Goal: Complete application form: Complete application form

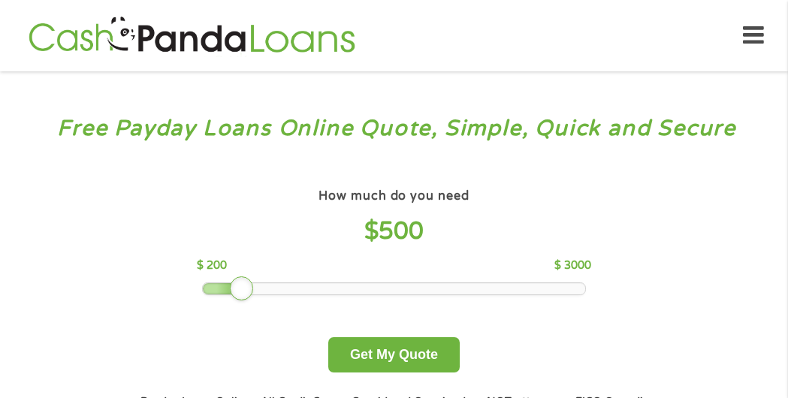
drag, startPoint x: 319, startPoint y: 293, endPoint x: 249, endPoint y: 297, distance: 70.7
click at [249, 297] on div "How much do you need $ 500 $ 200 $ 3000 Get My Quote" at bounding box center [394, 279] width 526 height 188
drag, startPoint x: 244, startPoint y: 291, endPoint x: 234, endPoint y: 289, distance: 10.6
click at [234, 289] on div at bounding box center [228, 289] width 24 height 24
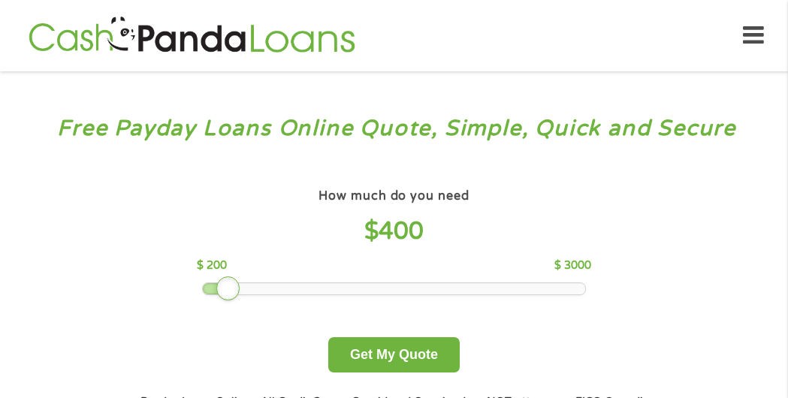
click at [242, 292] on div at bounding box center [394, 288] width 383 height 11
drag, startPoint x: 231, startPoint y: 294, endPoint x: 250, endPoint y: 292, distance: 19.6
click at [250, 292] on div at bounding box center [242, 289] width 24 height 24
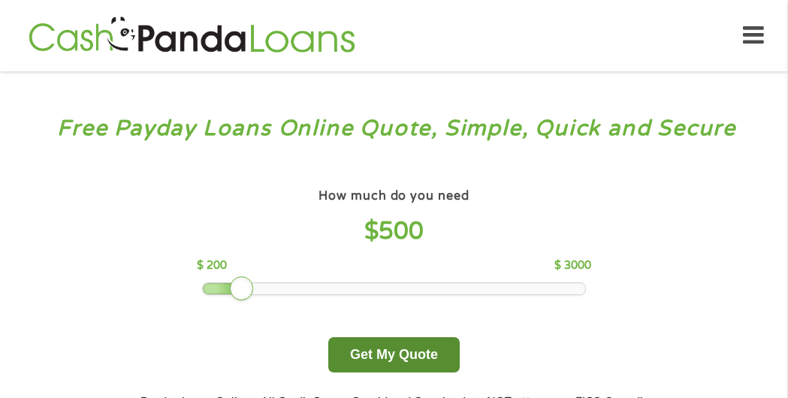
click at [377, 356] on button "Get My Quote" at bounding box center [394, 354] width 132 height 35
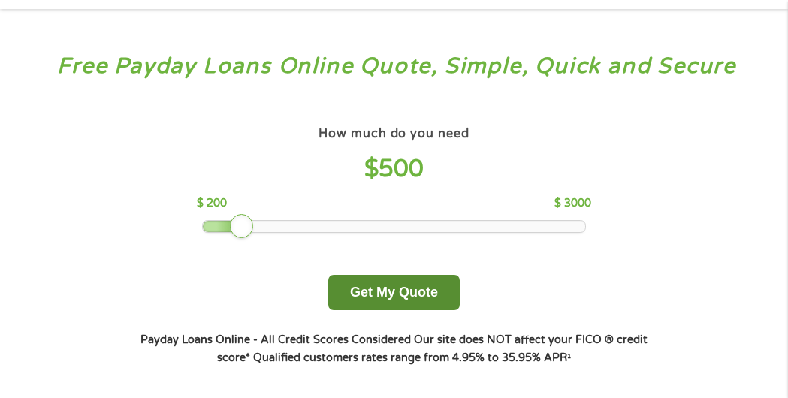
scroll to position [94, 0]
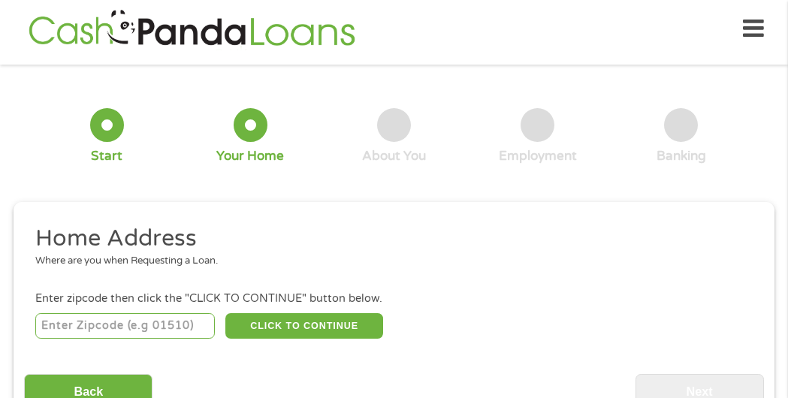
click at [85, 325] on input "number" at bounding box center [125, 326] width 180 height 26
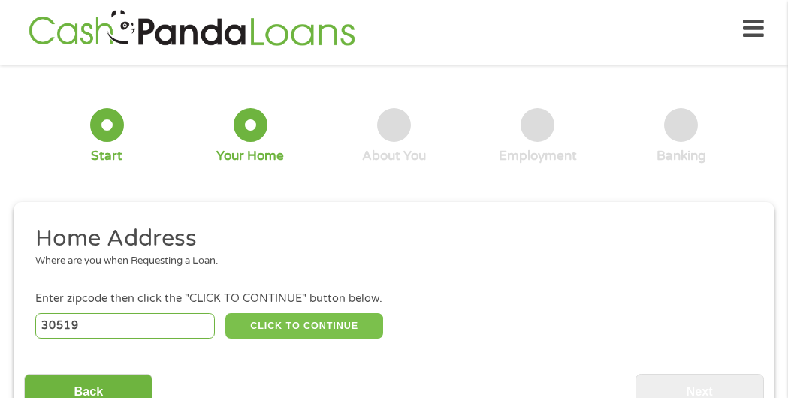
type input "30519"
click at [312, 321] on button "CLICK TO CONTINUE" at bounding box center [304, 326] width 158 height 26
type input "30519"
type input "[PERSON_NAME]"
select select "[US_STATE]"
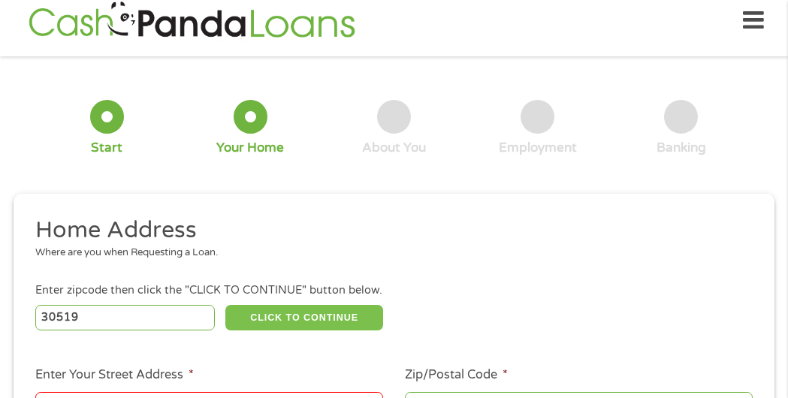
scroll to position [141, 0]
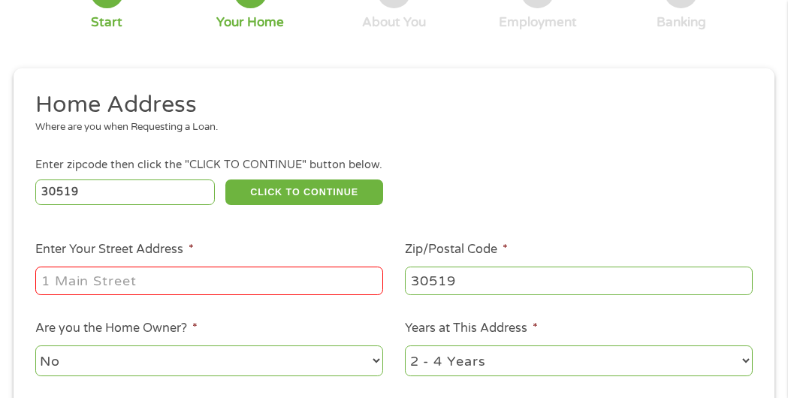
click at [126, 276] on input "Enter Your Street Address *" at bounding box center [209, 281] width 348 height 29
type input "[STREET_ADDRESS][PERSON_NAME]"
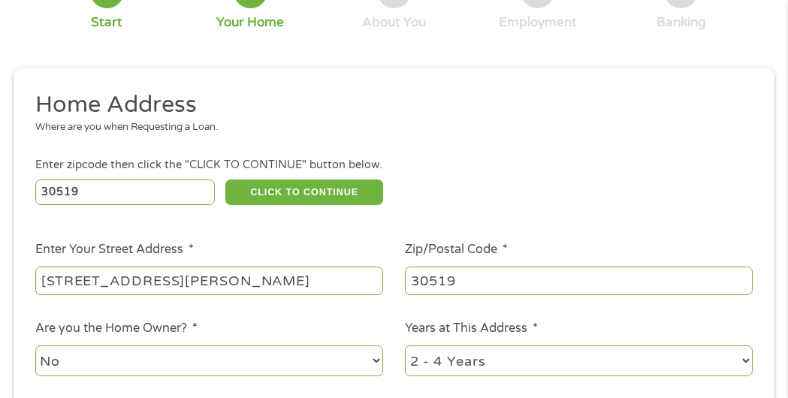
click at [95, 362] on select "No Yes" at bounding box center [209, 361] width 348 height 31
select select "yes"
click at [35, 346] on select "No Yes" at bounding box center [209, 361] width 348 height 31
click at [476, 368] on select "1 Year or less 1 - 2 Years 2 - 4 Years Over 4 Years" at bounding box center [579, 361] width 348 height 31
click at [405, 346] on select "1 Year or less 1 - 2 Years 2 - 4 Years Over 4 Years" at bounding box center [579, 361] width 348 height 31
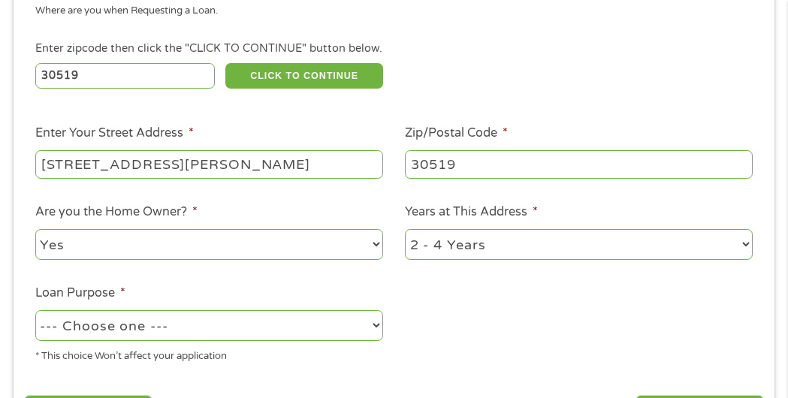
scroll to position [262, 0]
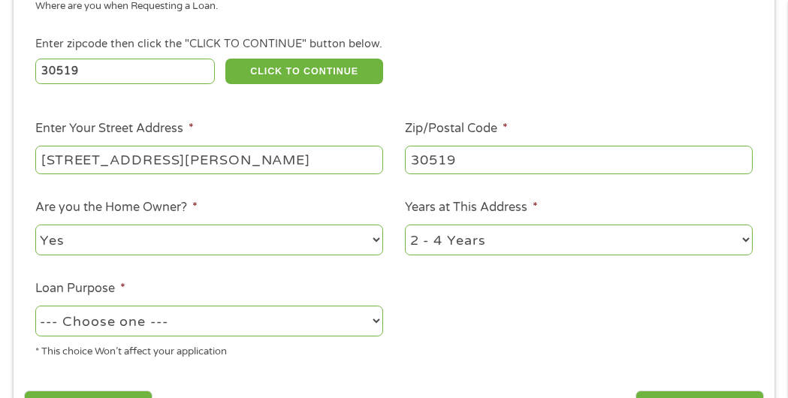
click at [534, 253] on select "1 Year or less 1 - 2 Years 2 - 4 Years Over 4 Years" at bounding box center [579, 240] width 348 height 31
select select "60months"
click at [405, 226] on select "1 Year or less 1 - 2 Years 2 - 4 Years Over 4 Years" at bounding box center [579, 240] width 348 height 31
click at [185, 327] on select "--- Choose one --- Pay Bills Debt Consolidation Home Improvement Major Purchase…" at bounding box center [209, 321] width 348 height 31
select select "paybills"
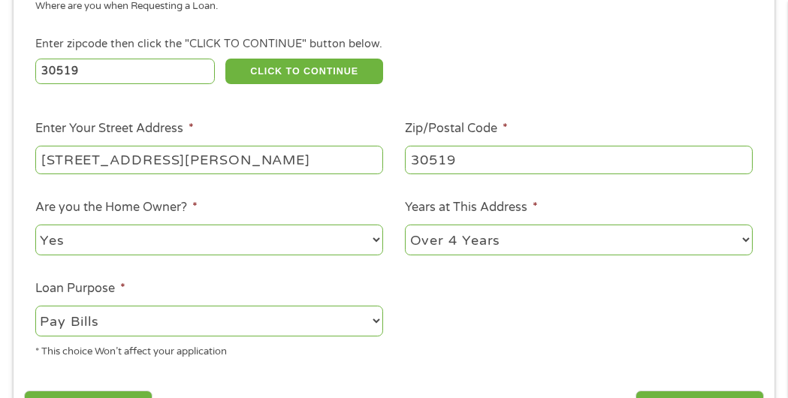
click at [35, 307] on select "--- Choose one --- Pay Bills Debt Consolidation Home Improvement Major Purchase…" at bounding box center [209, 321] width 348 height 31
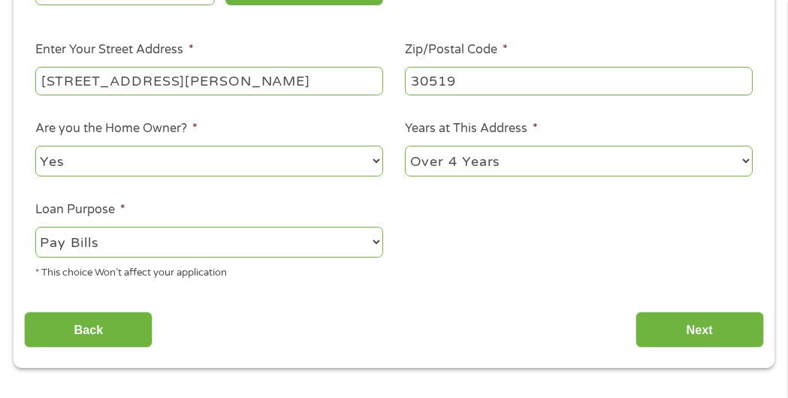
scroll to position [368, 0]
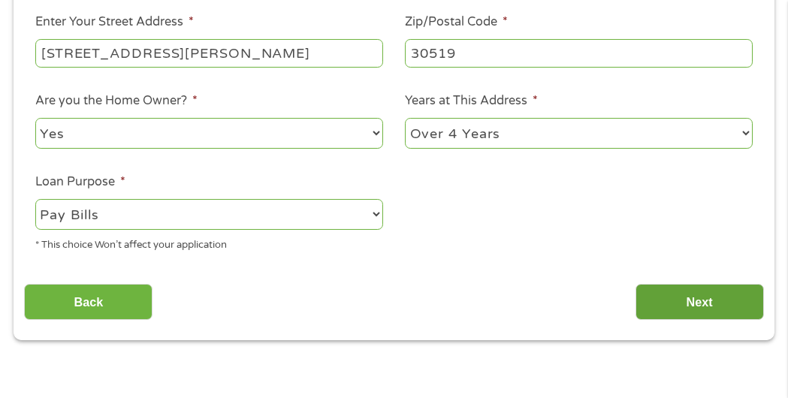
click at [716, 298] on input "Next" at bounding box center [700, 302] width 129 height 37
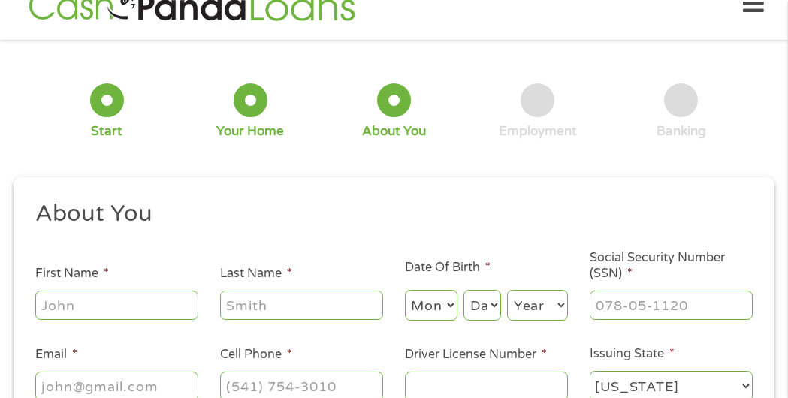
scroll to position [7, 0]
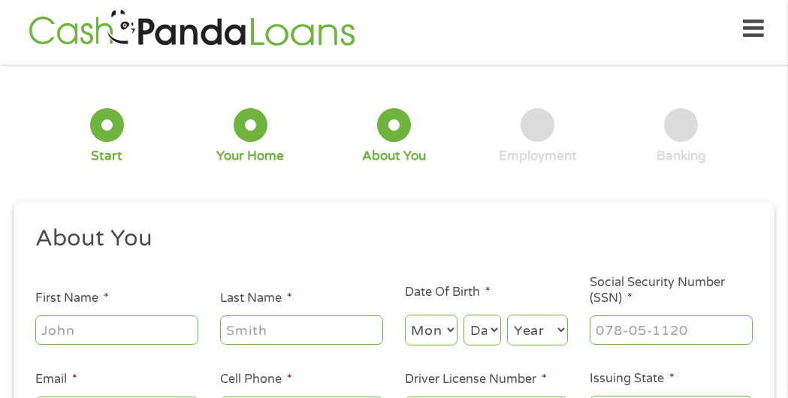
click at [123, 332] on input "First Name *" at bounding box center [116, 330] width 163 height 29
type input "[PERSON_NAME]"
type input "[EMAIL_ADDRESS][DOMAIN_NAME]"
type input "[PHONE_NUMBER]"
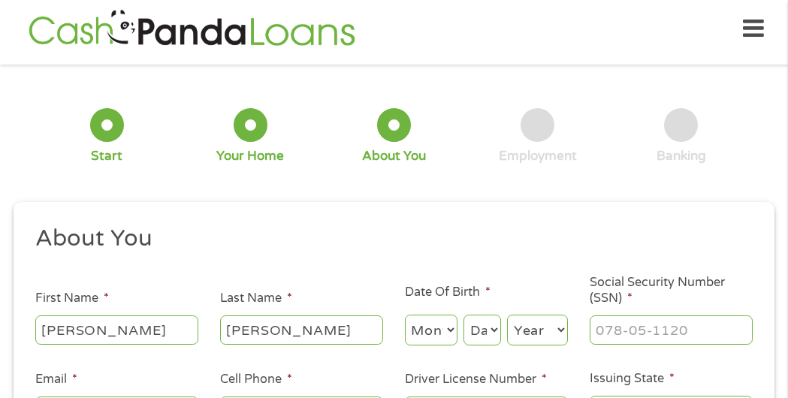
click at [419, 332] on select "Month 1 2 3 4 5 6 7 8 9 10 11 12" at bounding box center [431, 330] width 53 height 31
select select "12"
click at [405, 315] on select "Month 1 2 3 4 5 6 7 8 9 10 11 12" at bounding box center [431, 330] width 53 height 31
click at [496, 334] on select "Day 1 2 3 4 5 6 7 8 9 10 11 12 13 14 15 16 17 18 19 20 21 22 23 24 25 26 27 28 …" at bounding box center [483, 330] width 38 height 31
select select "10"
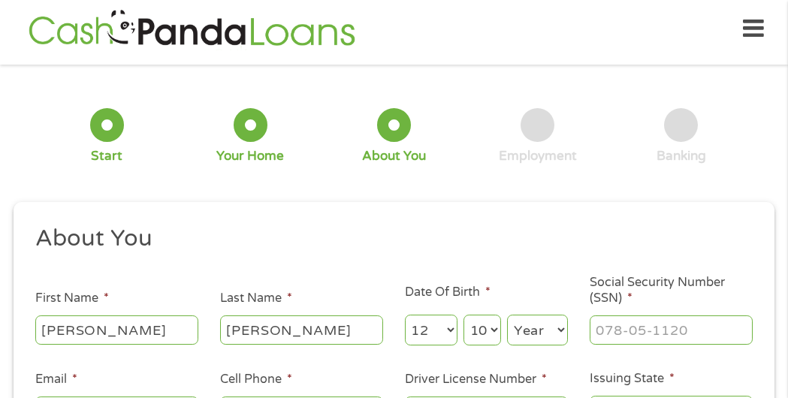
click at [464, 315] on select "Day 1 2 3 4 5 6 7 8 9 10 11 12 13 14 15 16 17 18 19 20 21 22 23 24 25 26 27 28 …" at bounding box center [483, 330] width 38 height 31
click at [531, 326] on select "Year [DATE] 2006 2005 2004 2003 2002 2001 2000 1999 1998 1997 1996 1995 1994 19…" at bounding box center [537, 330] width 61 height 31
select select "1970"
click at [507, 315] on select "Year [DATE] 2006 2005 2004 2003 2002 2001 2000 1999 1998 1997 1996 1995 1994 19…" at bounding box center [537, 330] width 61 height 31
click at [625, 329] on input "___-__-____" at bounding box center [671, 330] width 163 height 29
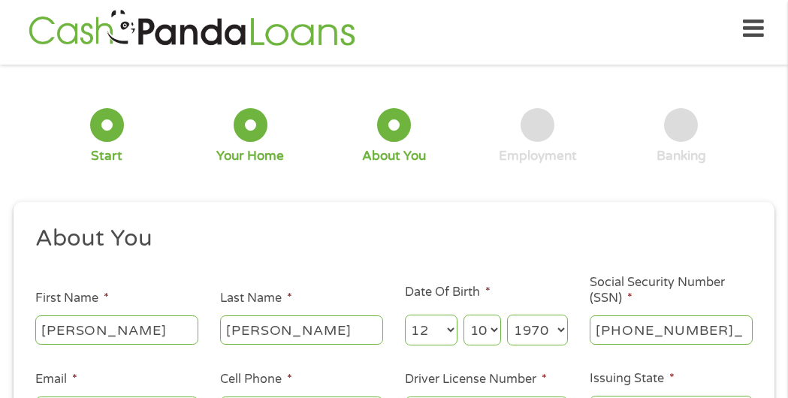
type input "592-42-4976"
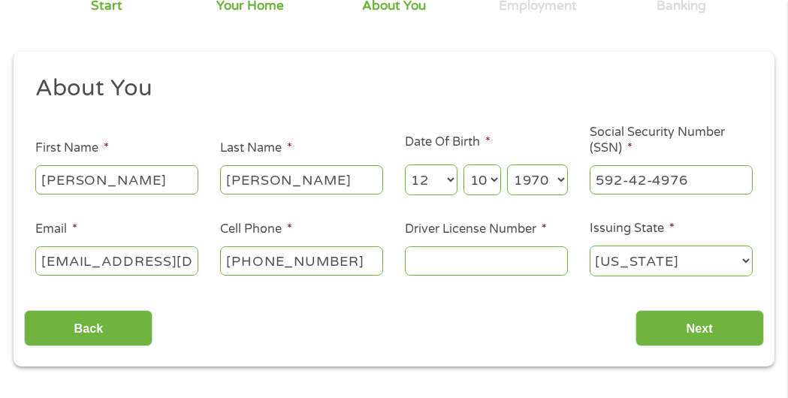
scroll to position [178, 0]
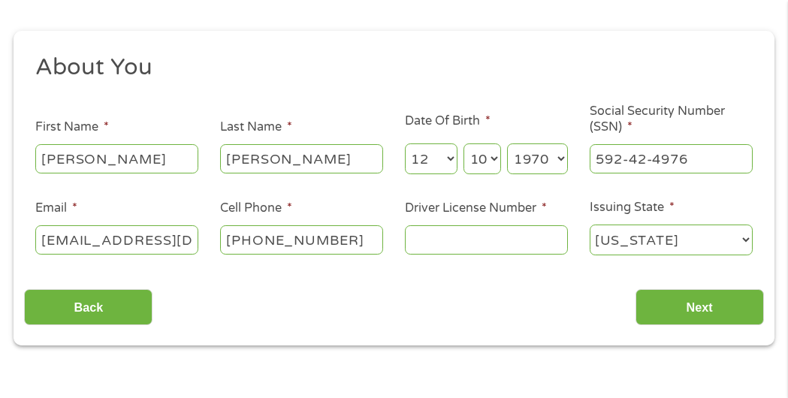
click at [446, 245] on input "Driver License Number *" at bounding box center [486, 239] width 163 height 29
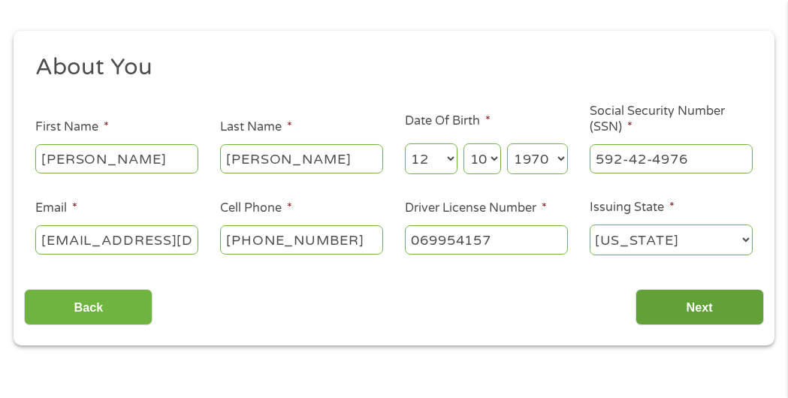
type input "069954157"
click at [700, 306] on input "Next" at bounding box center [700, 307] width 129 height 37
click at [703, 307] on input "Next" at bounding box center [700, 307] width 129 height 37
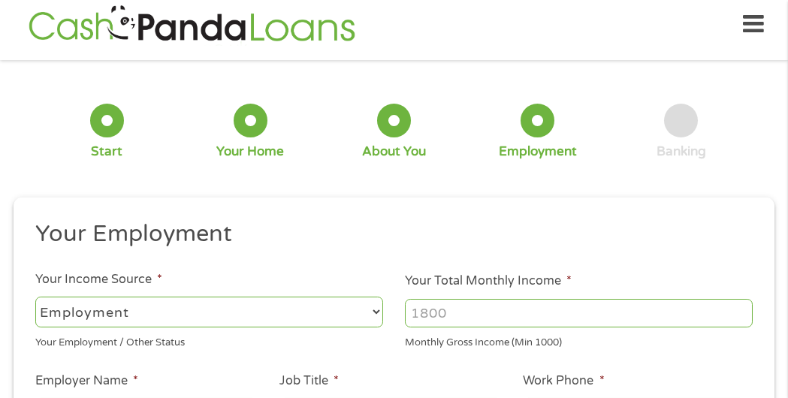
scroll to position [7, 0]
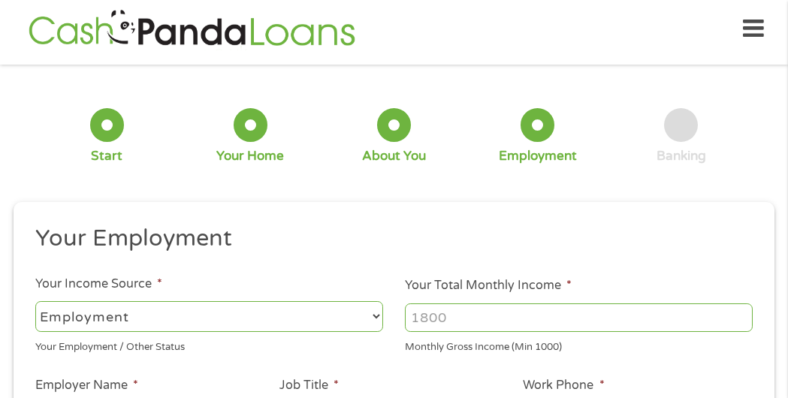
click at [310, 322] on select "--- Choose one --- Employment [DEMOGRAPHIC_DATA] Benefits" at bounding box center [209, 316] width 348 height 31
click at [35, 301] on select "--- Choose one --- Employment [DEMOGRAPHIC_DATA] Benefits" at bounding box center [209, 316] width 348 height 31
click at [494, 321] on input "Your Total Monthly Income *" at bounding box center [579, 318] width 348 height 29
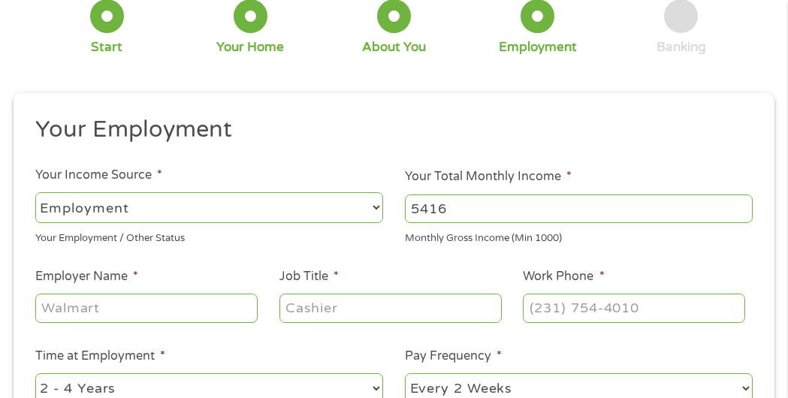
scroll to position [128, 0]
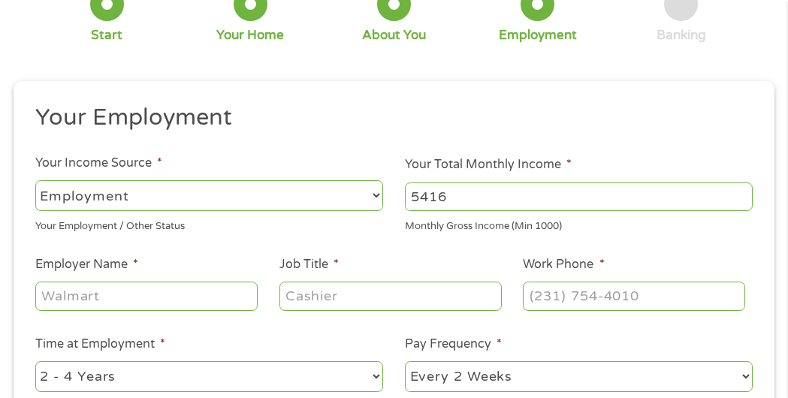
type input "5416"
click at [174, 298] on input "Employer Name *" at bounding box center [146, 296] width 222 height 29
type input "Regions Mortgage"
click at [322, 293] on input "Job Title *" at bounding box center [391, 296] width 222 height 29
type input "Mortgage Closer"
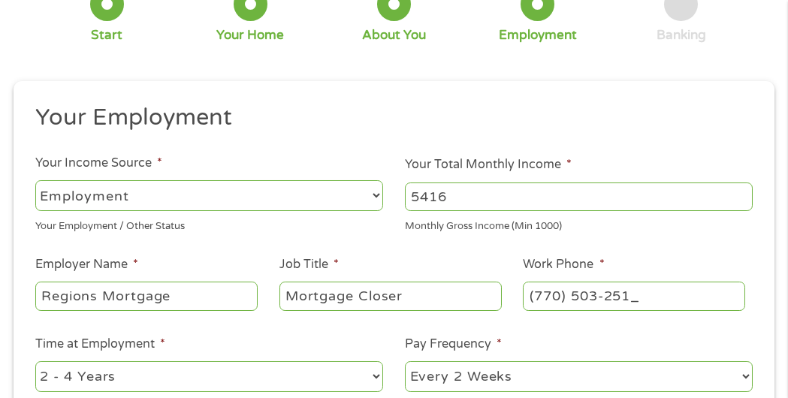
type input "[PHONE_NUMBER]"
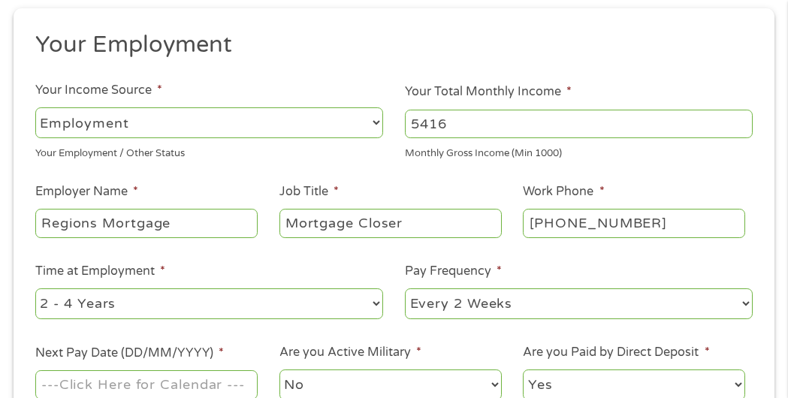
scroll to position [201, 0]
click at [220, 324] on ul "Your Employment Your Income Source * --- Choose one --- Employment [DEMOGRAPHIC…" at bounding box center [394, 222] width 740 height 384
click at [214, 309] on select "--- Choose one --- 1 Year or less 1 - 2 Years 2 - 4 Years Over 4 Years" at bounding box center [209, 304] width 348 height 31
select select "60months"
click at [35, 289] on select "--- Choose one --- 1 Year or less 1 - 2 Years 2 - 4 Years Over 4 Years" at bounding box center [209, 304] width 348 height 31
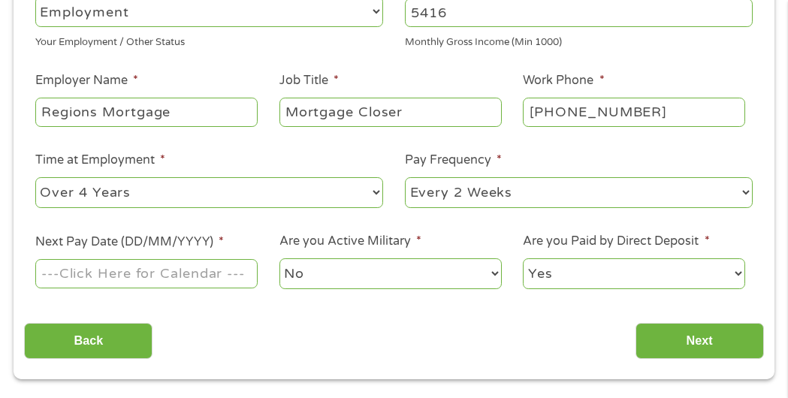
scroll to position [313, 0]
click at [135, 273] on input "Next Pay Date (DD/MM/YYYY) *" at bounding box center [146, 273] width 222 height 29
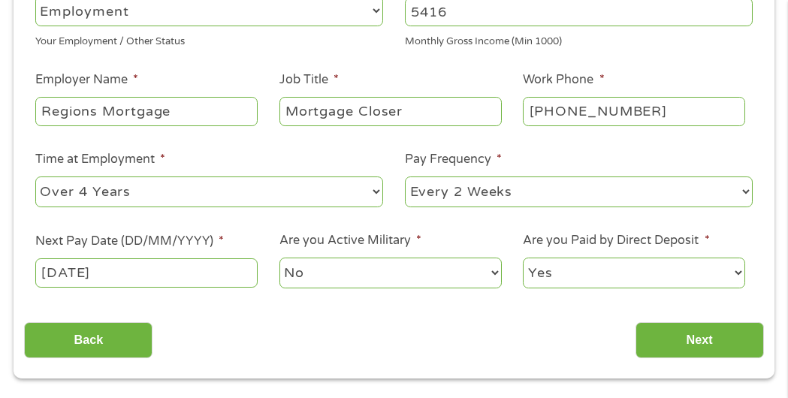
click at [116, 276] on input "[DATE]" at bounding box center [146, 273] width 222 height 29
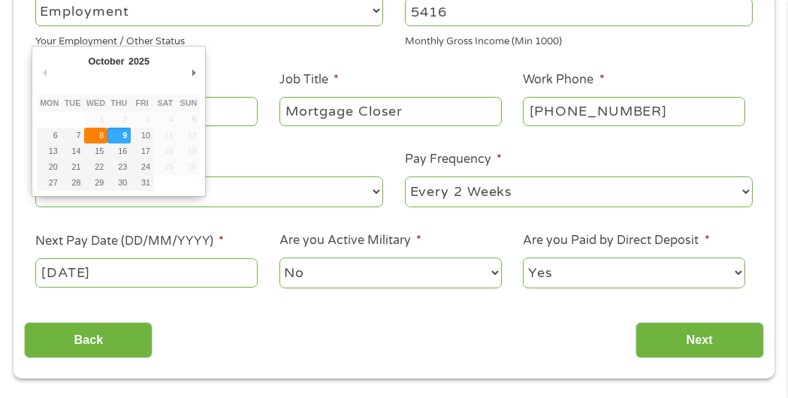
type input "[DATE]"
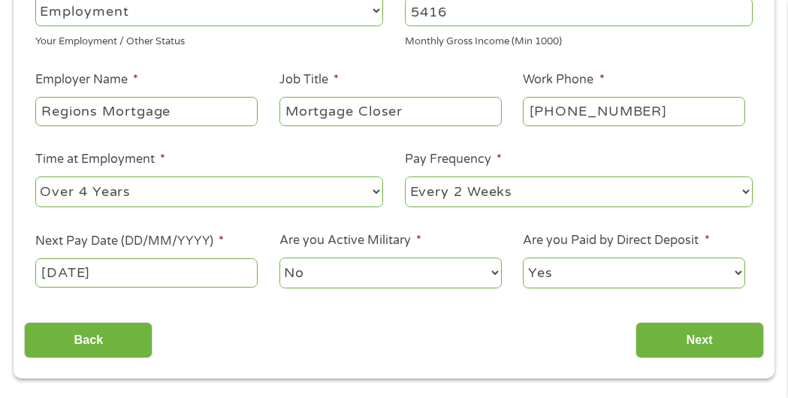
click at [194, 277] on input "[DATE]" at bounding box center [146, 273] width 222 height 29
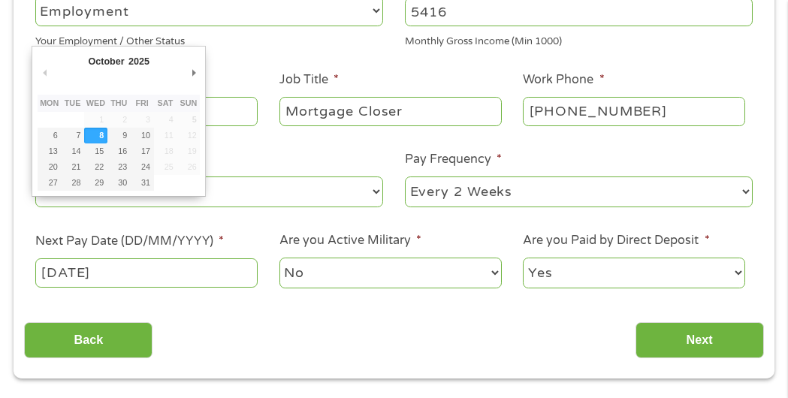
click at [329, 275] on select "No Yes" at bounding box center [391, 273] width 222 height 31
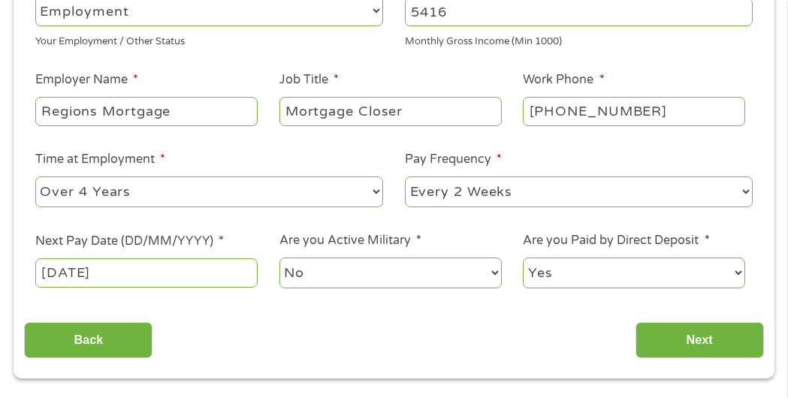
click at [332, 271] on select "No Yes" at bounding box center [391, 273] width 222 height 31
click at [690, 340] on input "Next" at bounding box center [700, 340] width 129 height 37
click at [697, 334] on input "Next" at bounding box center [700, 340] width 129 height 37
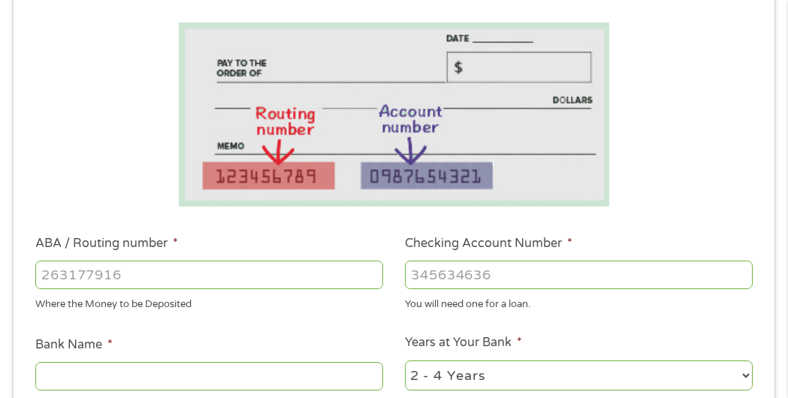
scroll to position [278, 0]
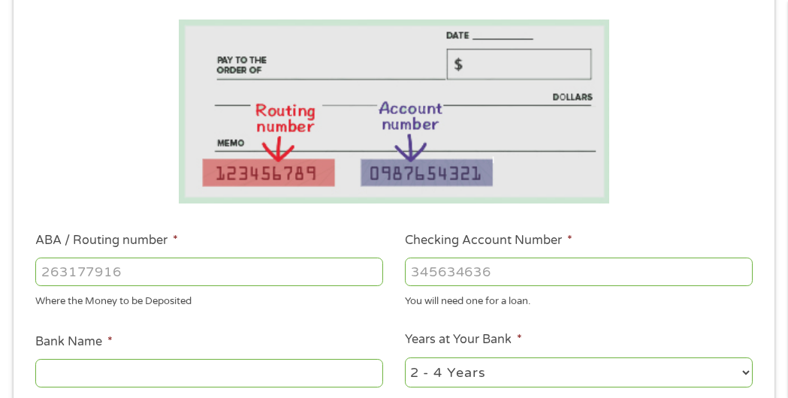
click at [150, 265] on input "ABA / Routing number *" at bounding box center [209, 272] width 348 height 29
type input "061092387"
type input "[PERSON_NAME] [PERSON_NAME] BANK NA"
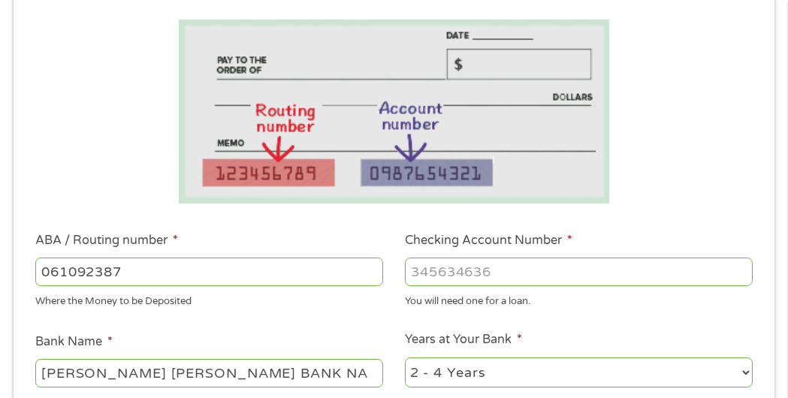
type input "061092387"
click at [457, 265] on input "Checking Account Number *" at bounding box center [579, 272] width 348 height 29
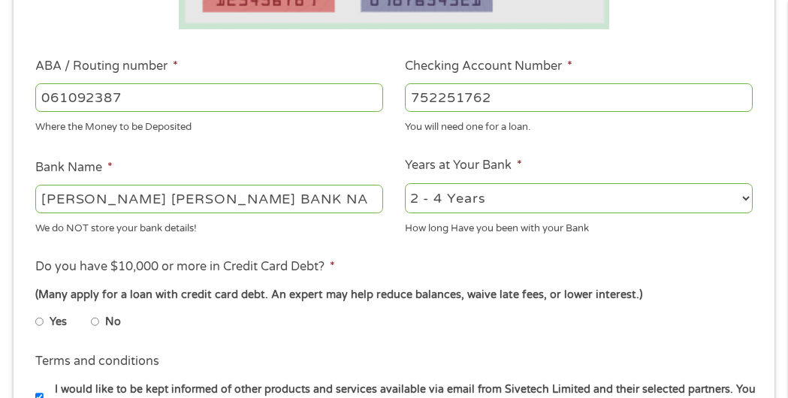
scroll to position [455, 0]
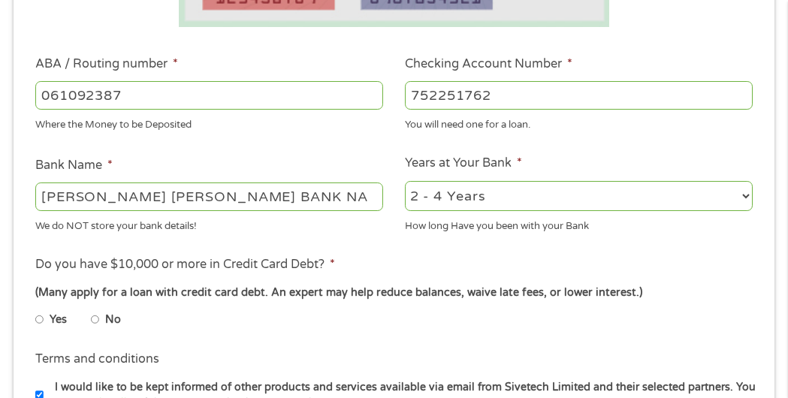
type input "752251762"
click at [99, 319] on li "No" at bounding box center [118, 319] width 54 height 29
click at [93, 319] on input "No" at bounding box center [95, 320] width 9 height 24
radio input "true"
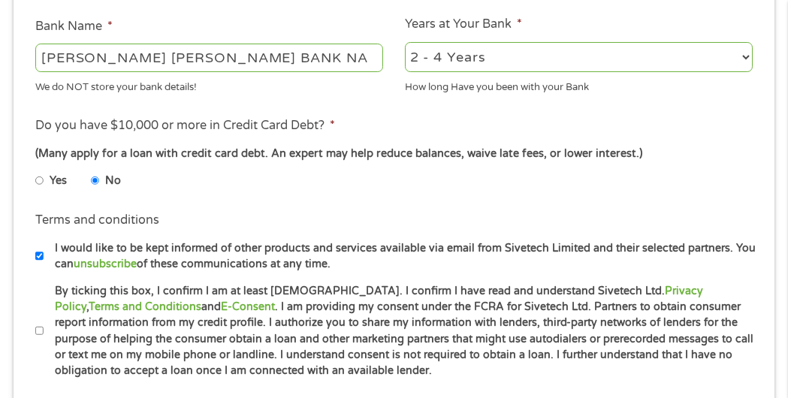
scroll to position [594, 0]
click at [44, 330] on label "By ticking this box, I confirm I am at least [DEMOGRAPHIC_DATA]. I confirm I ha…" at bounding box center [401, 331] width 714 height 96
click at [44, 330] on input "By ticking this box, I confirm I am at least [DEMOGRAPHIC_DATA]. I confirm I ha…" at bounding box center [39, 331] width 9 height 24
checkbox input "true"
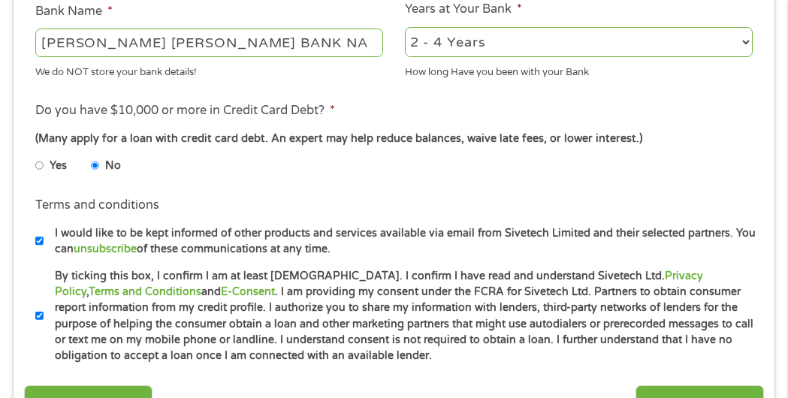
scroll to position [610, 0]
click at [37, 243] on input "I would like to be kept informed of other products and services available via e…" at bounding box center [39, 240] width 9 height 24
checkbox input "false"
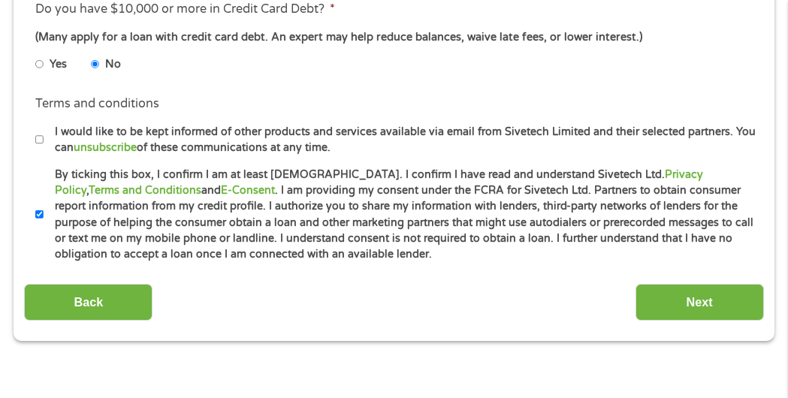
scroll to position [753, 0]
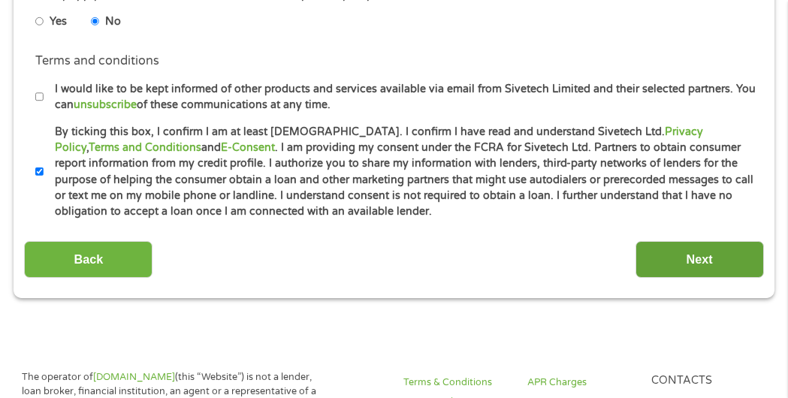
click at [709, 259] on input "Next" at bounding box center [700, 259] width 129 height 37
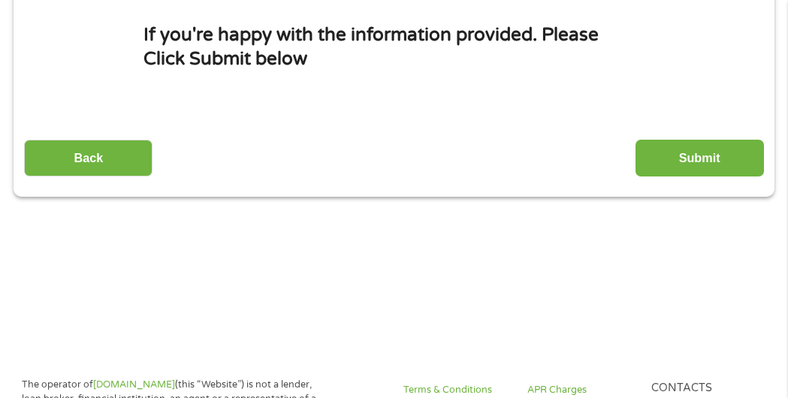
scroll to position [262, 0]
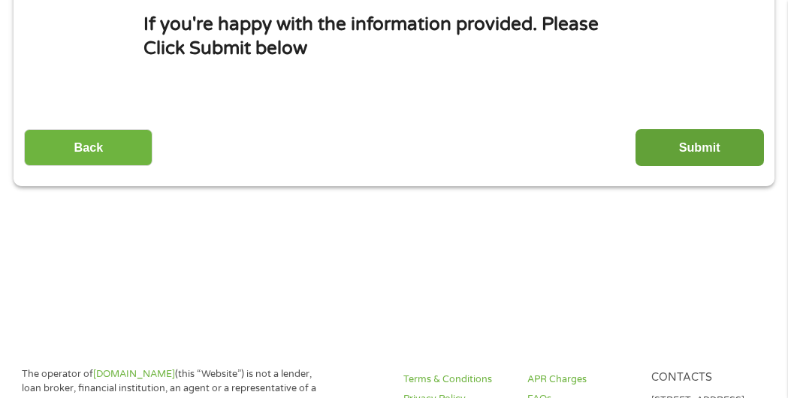
click at [676, 145] on input "Submit" at bounding box center [700, 147] width 129 height 37
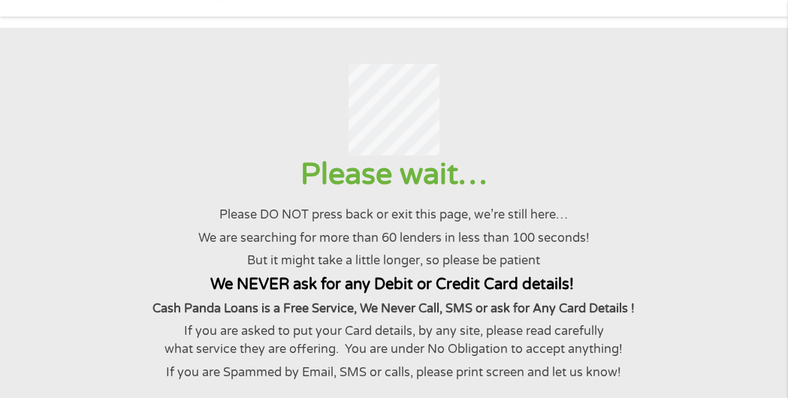
scroll to position [0, 0]
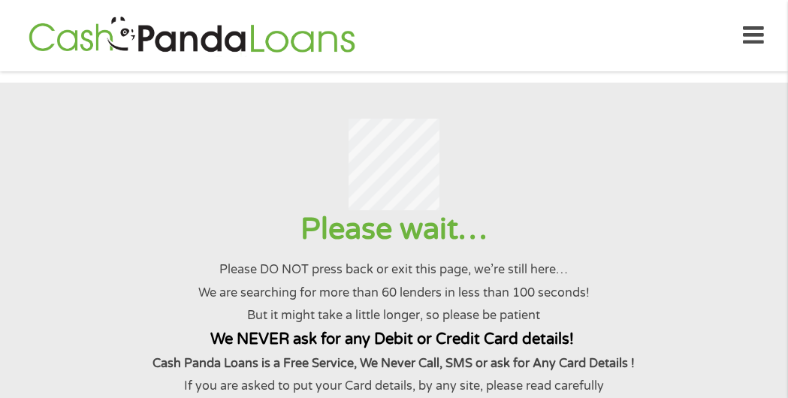
click at [494, 119] on div at bounding box center [394, 164] width 752 height 91
